Goal: Information Seeking & Learning: Compare options

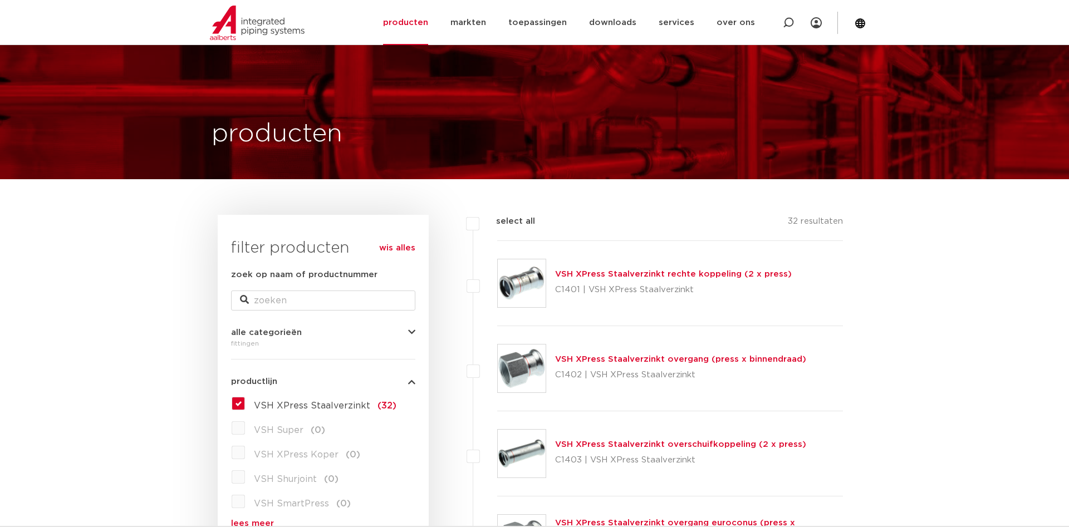
scroll to position [1787, 0]
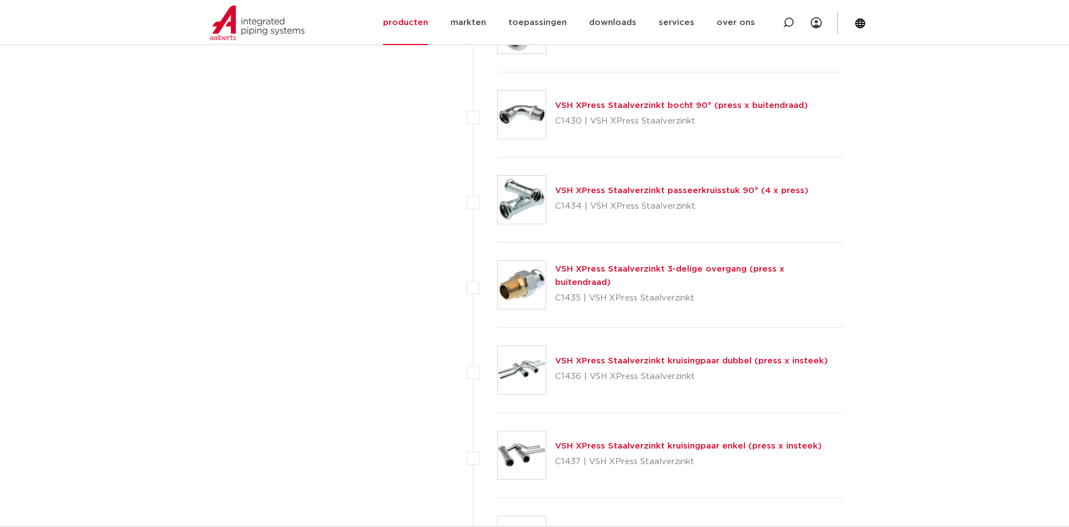
click at [691, 186] on link "VSH XPress Staalverzinkt passeerkruisstuk 90° (4 x press)" at bounding box center [681, 190] width 253 height 8
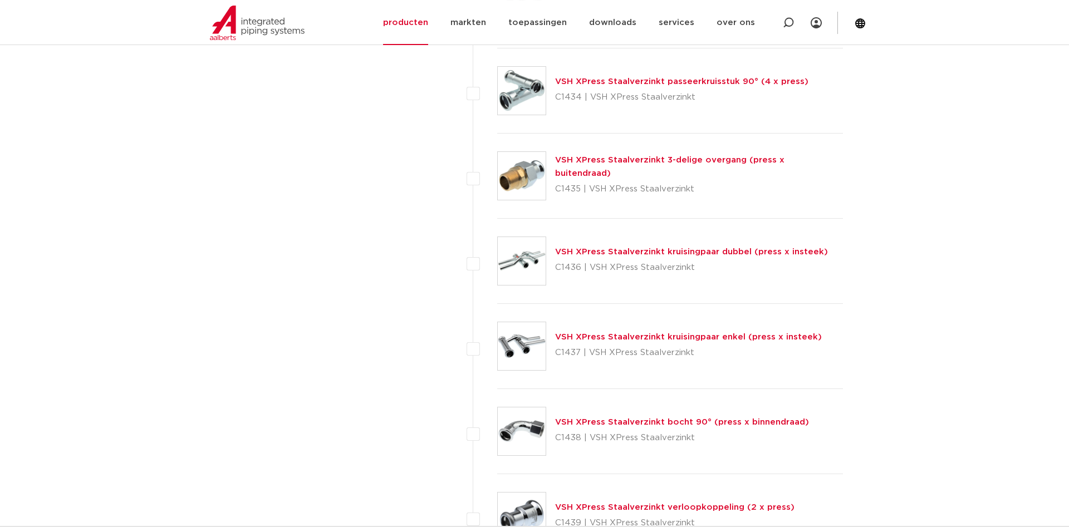
scroll to position [1900, 0]
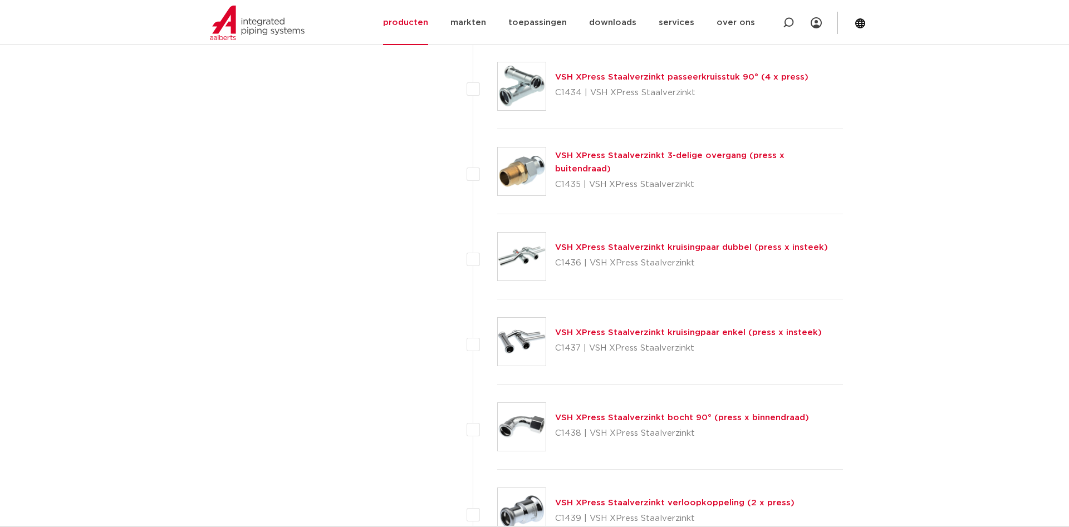
click at [504, 264] on img at bounding box center [522, 257] width 48 height 48
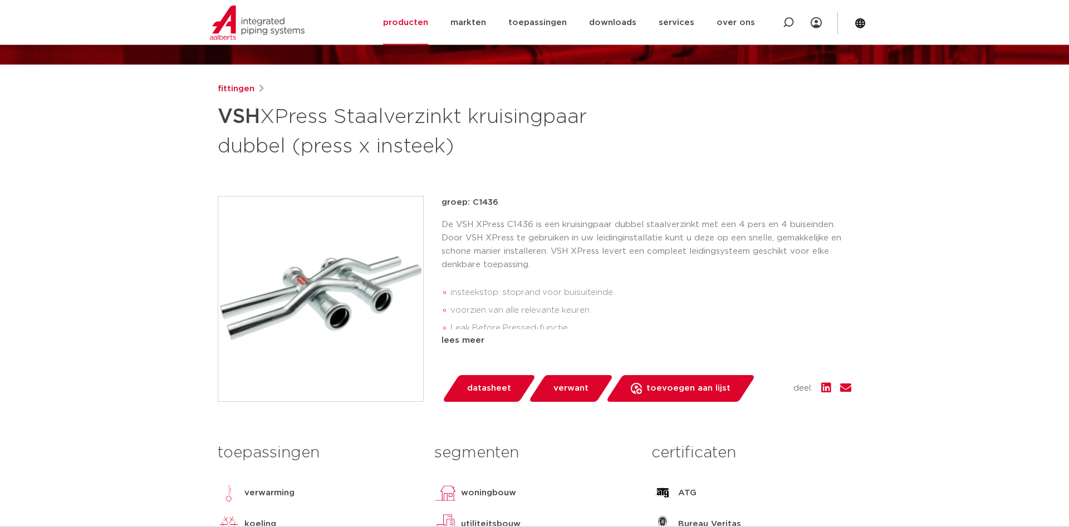
scroll to position [114, 0]
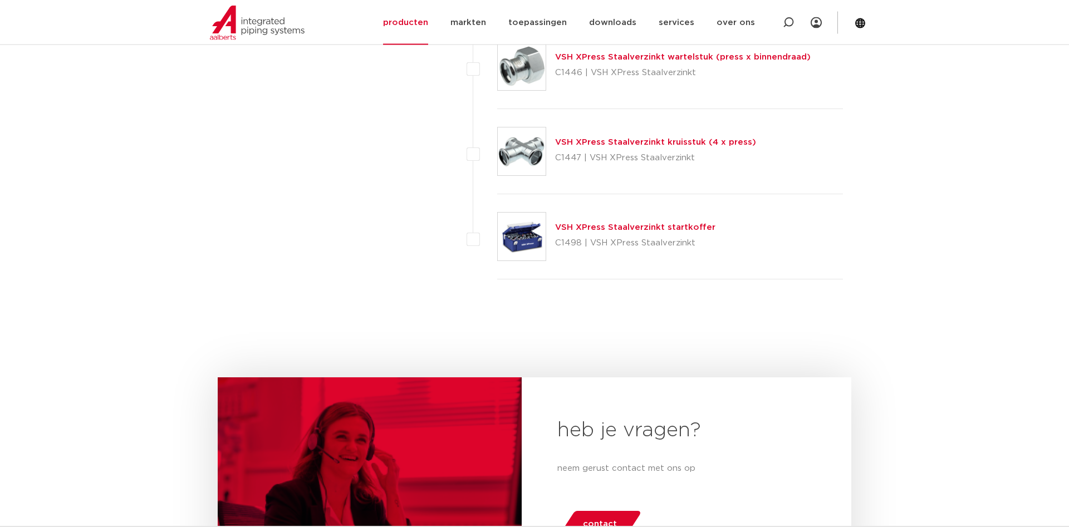
scroll to position [2754, 0]
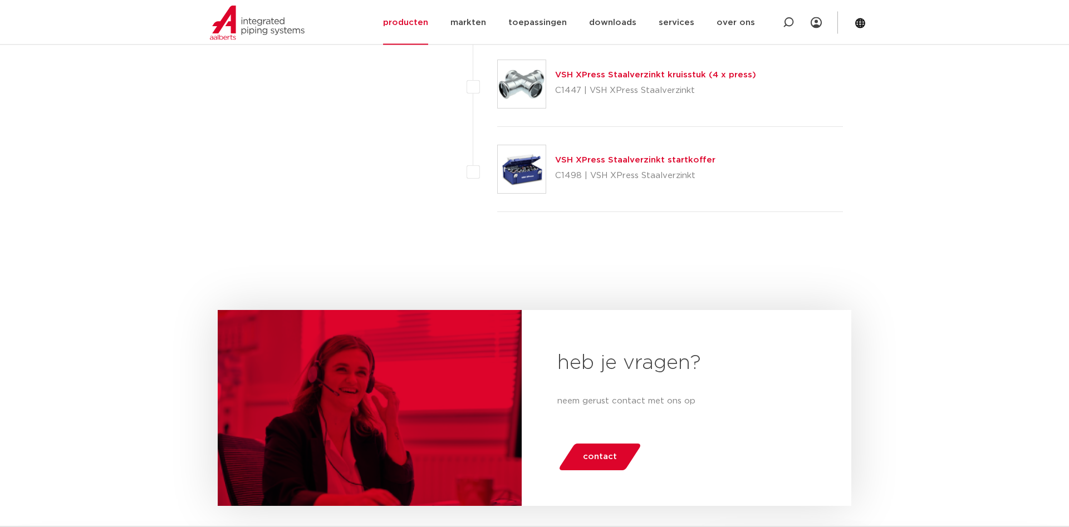
click at [519, 168] on img at bounding box center [522, 169] width 48 height 48
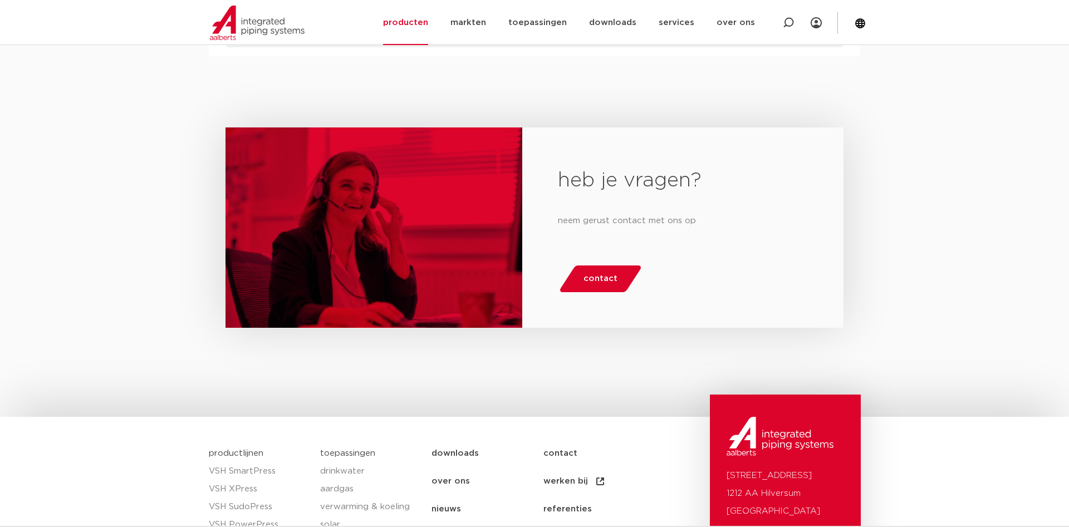
scroll to position [908, 0]
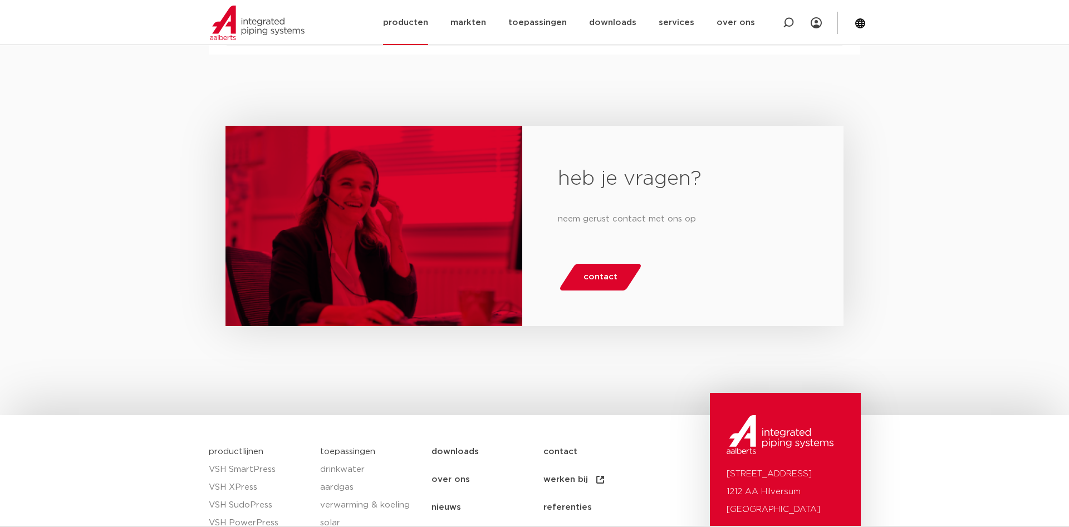
scroll to position [908, 0]
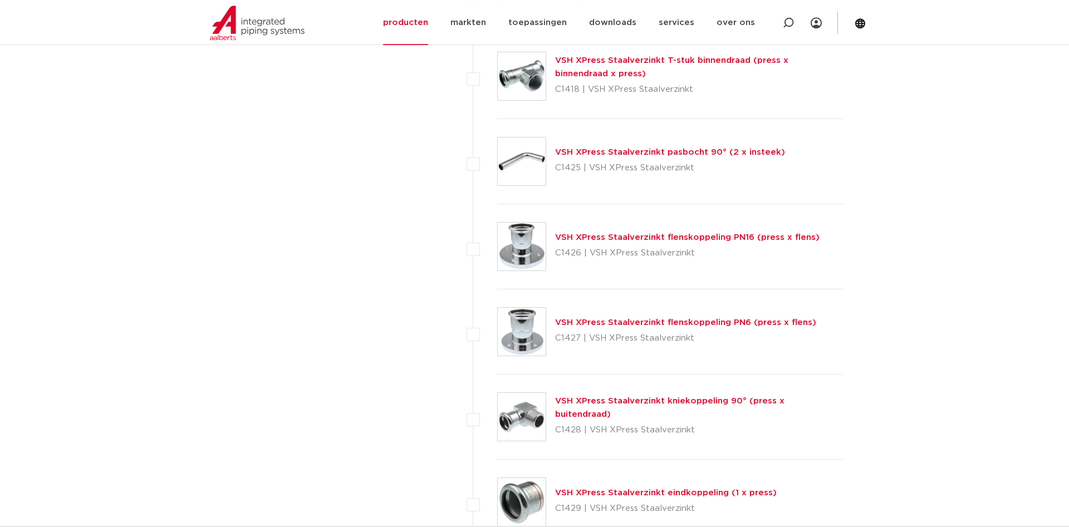
scroll to position [1505, 0]
